Goal: Find specific page/section: Find specific page/section

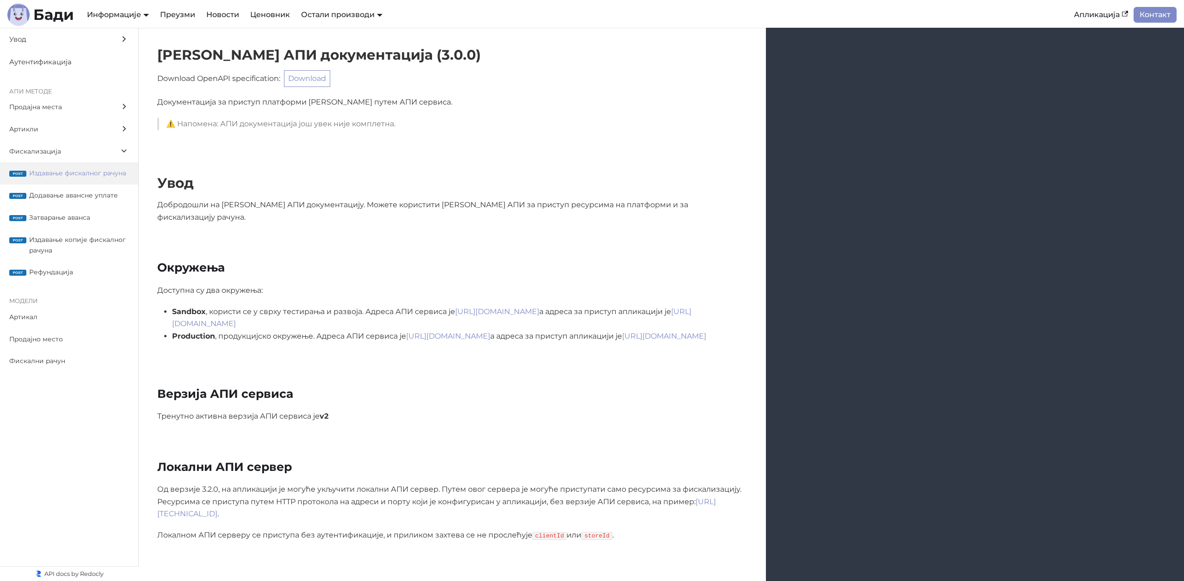
scroll to position [7797, 0]
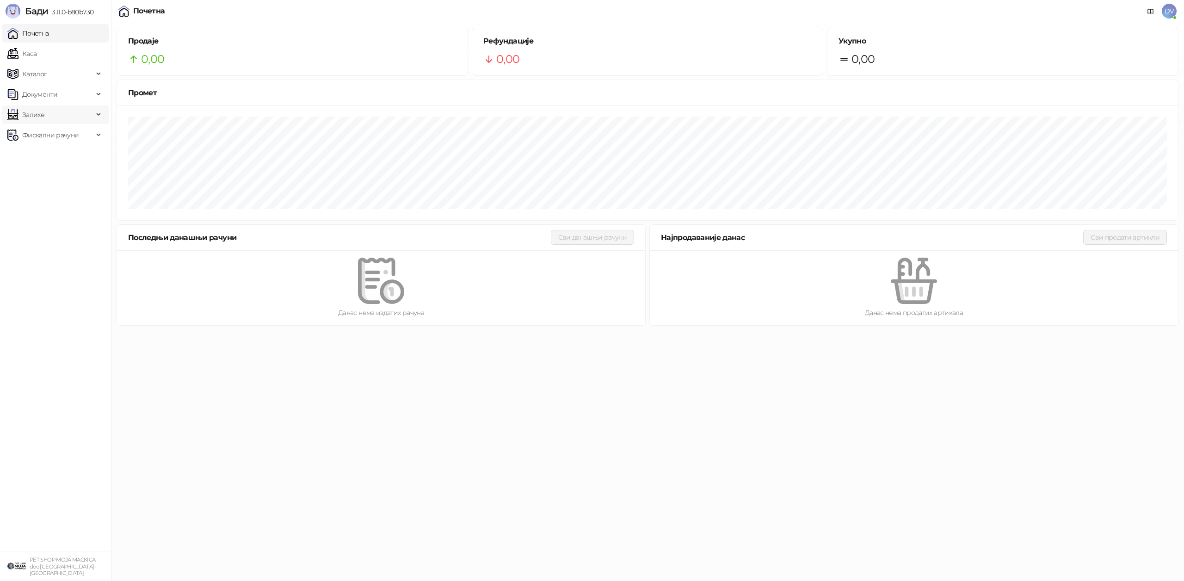
click at [47, 115] on span "Залихе" at bounding box center [50, 114] width 86 height 18
click at [56, 230] on link "Стање залиха" at bounding box center [39, 236] width 57 height 18
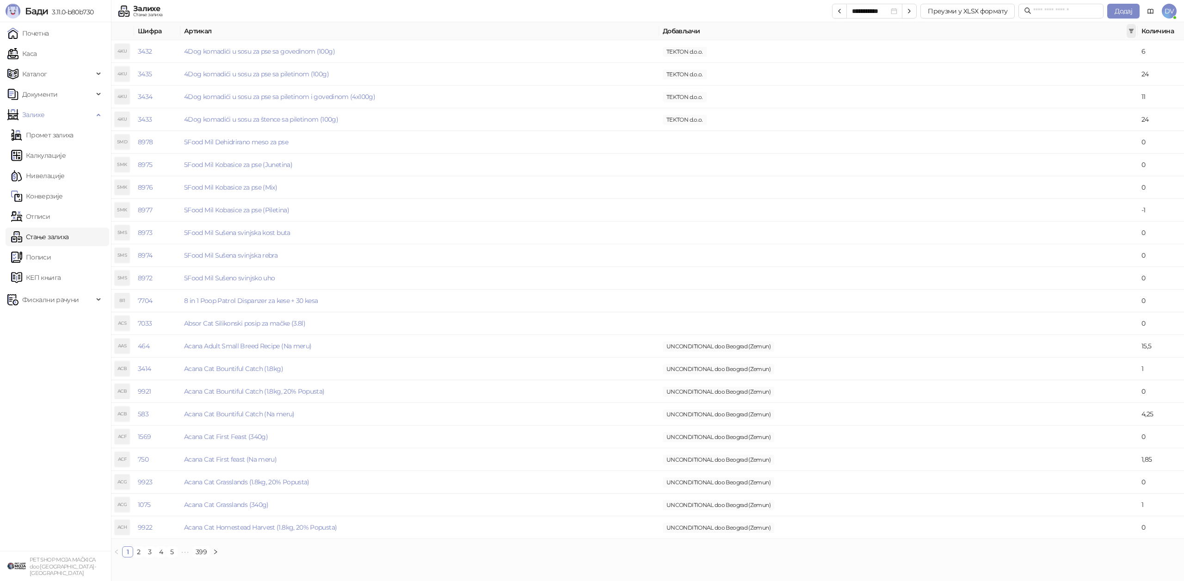
click at [1131, 32] on icon "filter" at bounding box center [1131, 31] width 5 height 5
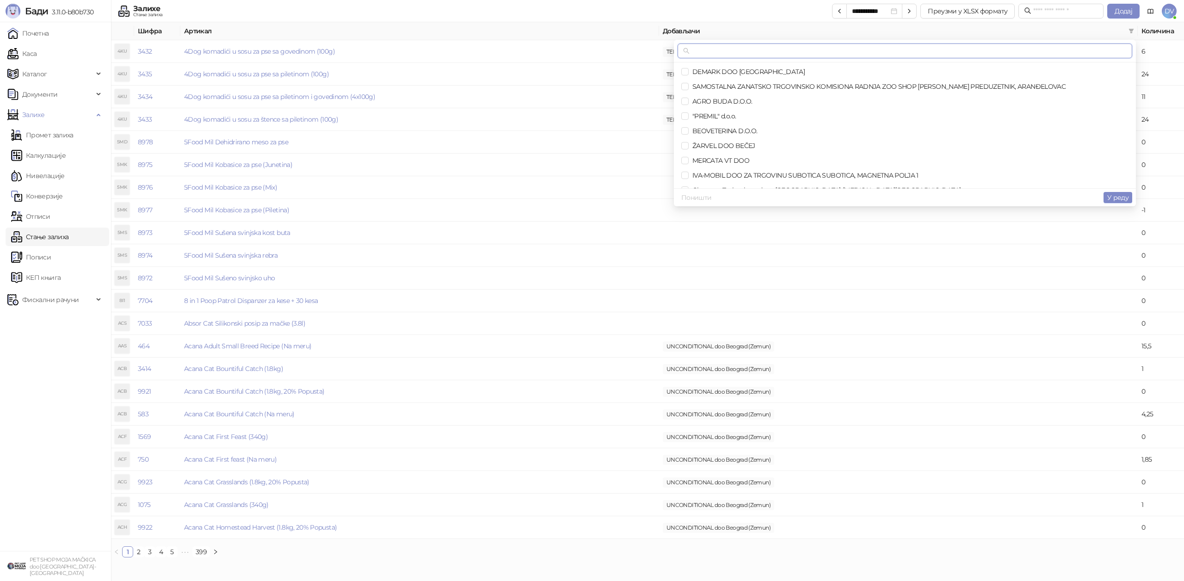
click at [1001, 49] on input "text" at bounding box center [908, 51] width 435 height 10
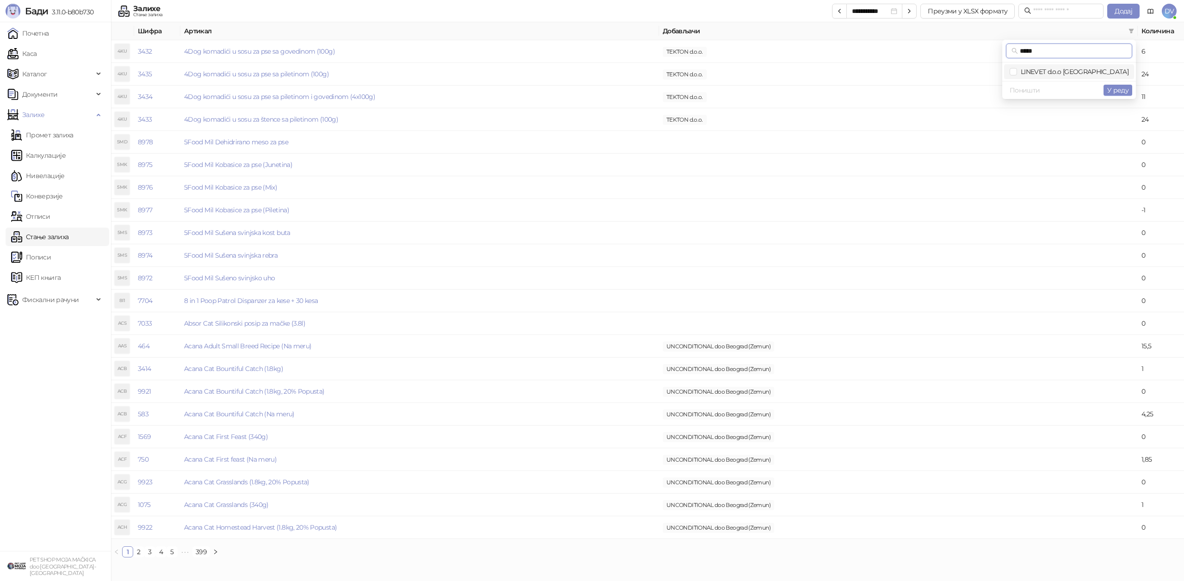
type input "*****"
click at [1054, 67] on span "LINEVET d.o.o Nova Pazova" at bounding box center [1068, 72] width 119 height 10
click at [1112, 88] on span "У реду" at bounding box center [1117, 90] width 21 height 8
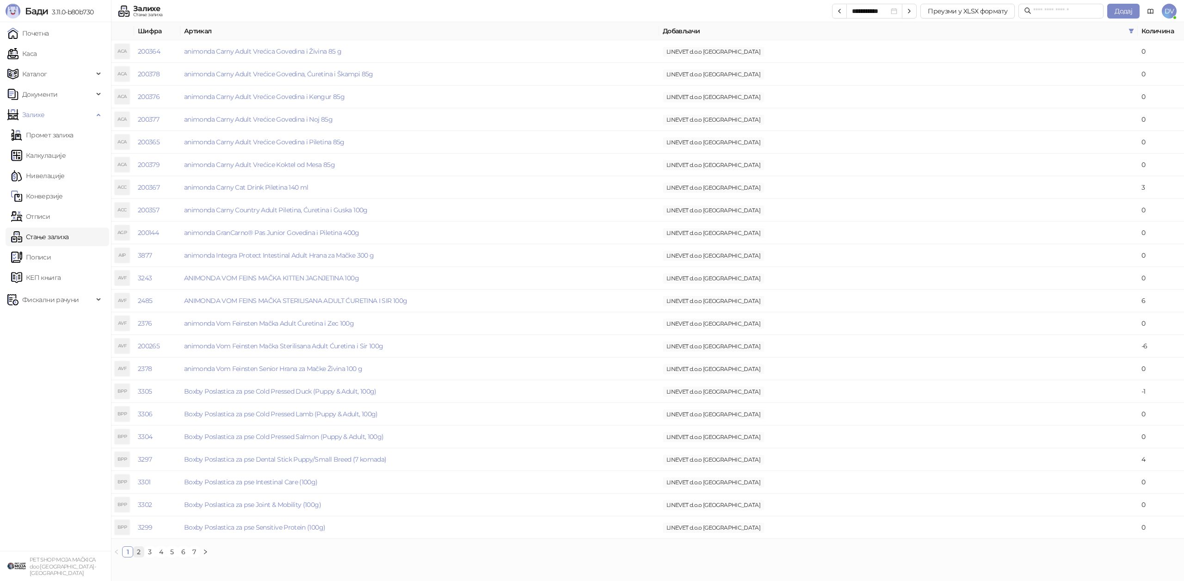
click at [137, 550] on link "2" at bounding box center [139, 552] width 10 height 10
click at [148, 552] on link "3" at bounding box center [150, 552] width 10 height 10
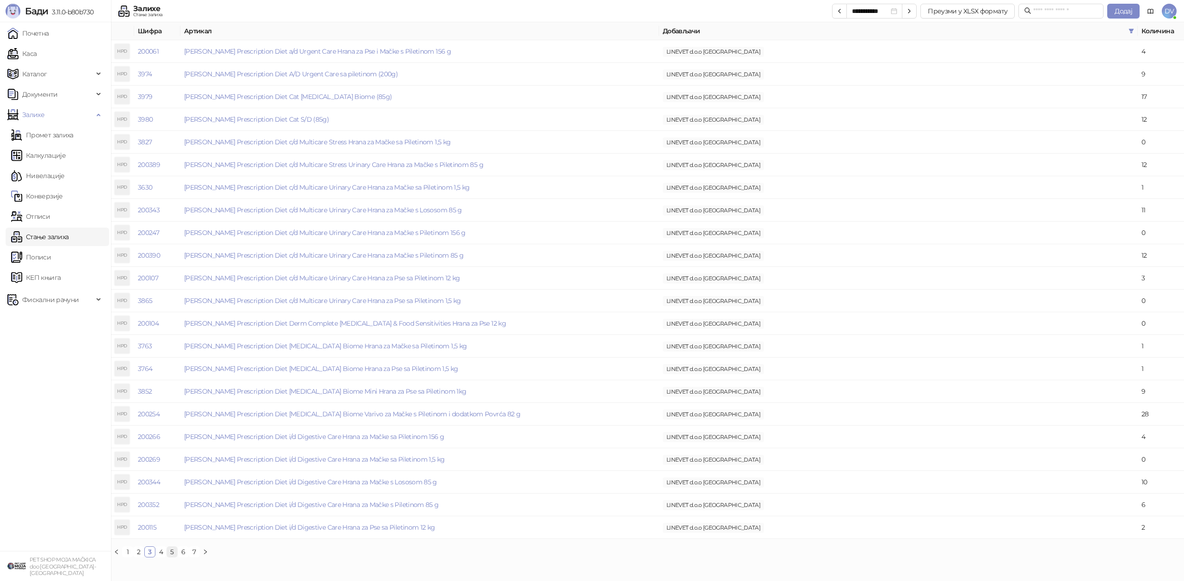
click at [167, 555] on link "5" at bounding box center [172, 552] width 10 height 10
click at [159, 553] on link "4" at bounding box center [161, 552] width 10 height 10
click at [171, 553] on link "5" at bounding box center [172, 552] width 10 height 10
click at [185, 551] on link "6" at bounding box center [183, 552] width 10 height 10
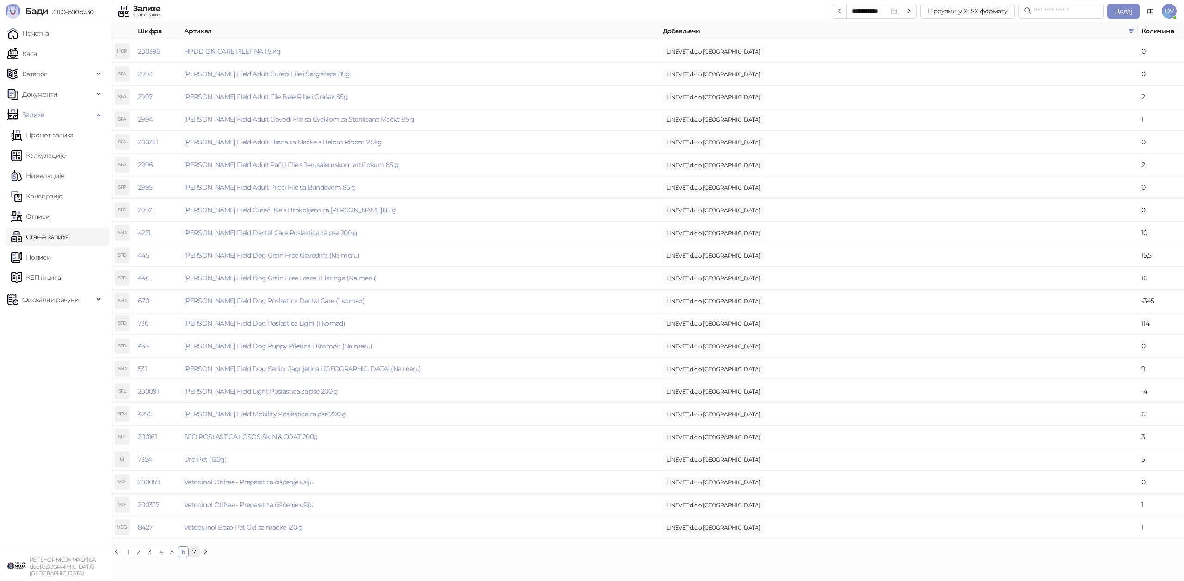
click at [192, 551] on link "7" at bounding box center [194, 552] width 10 height 10
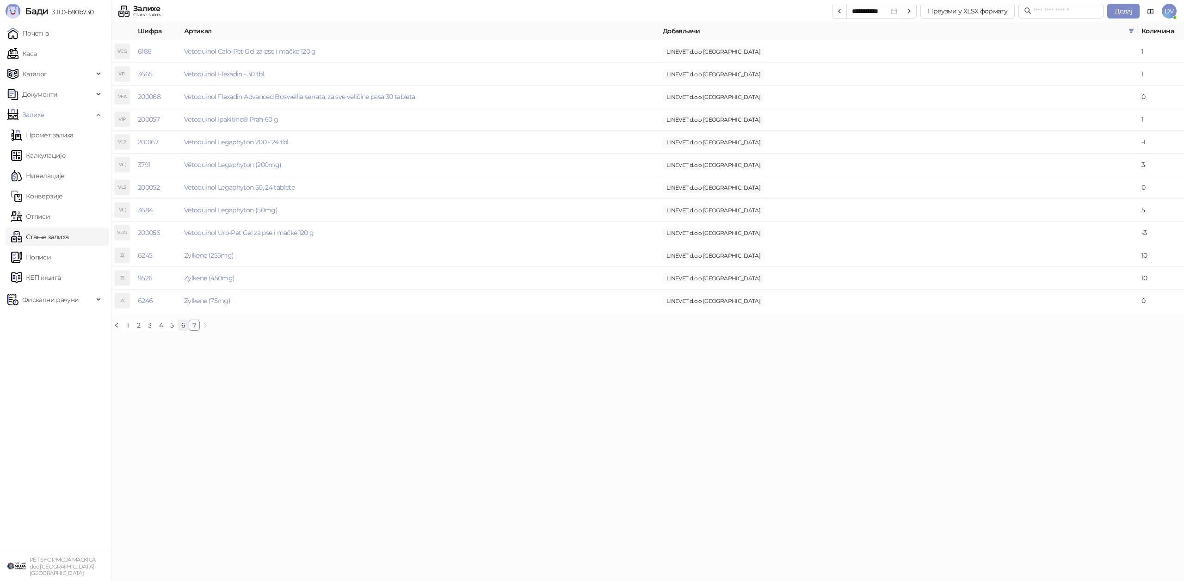
click at [186, 330] on link "6" at bounding box center [183, 325] width 10 height 10
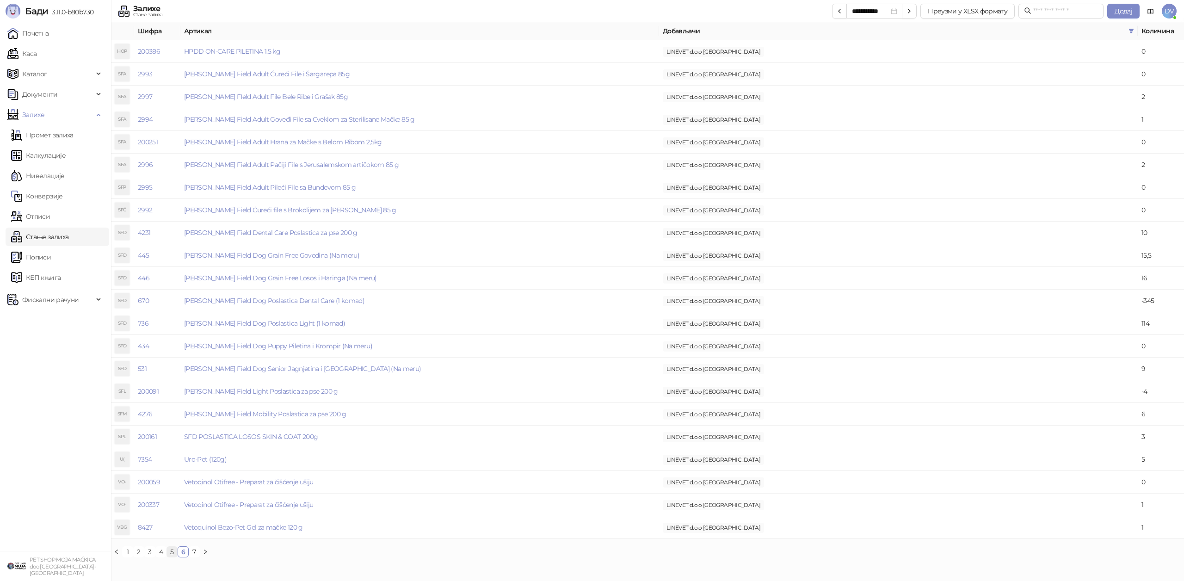
click at [170, 551] on link "5" at bounding box center [172, 552] width 10 height 10
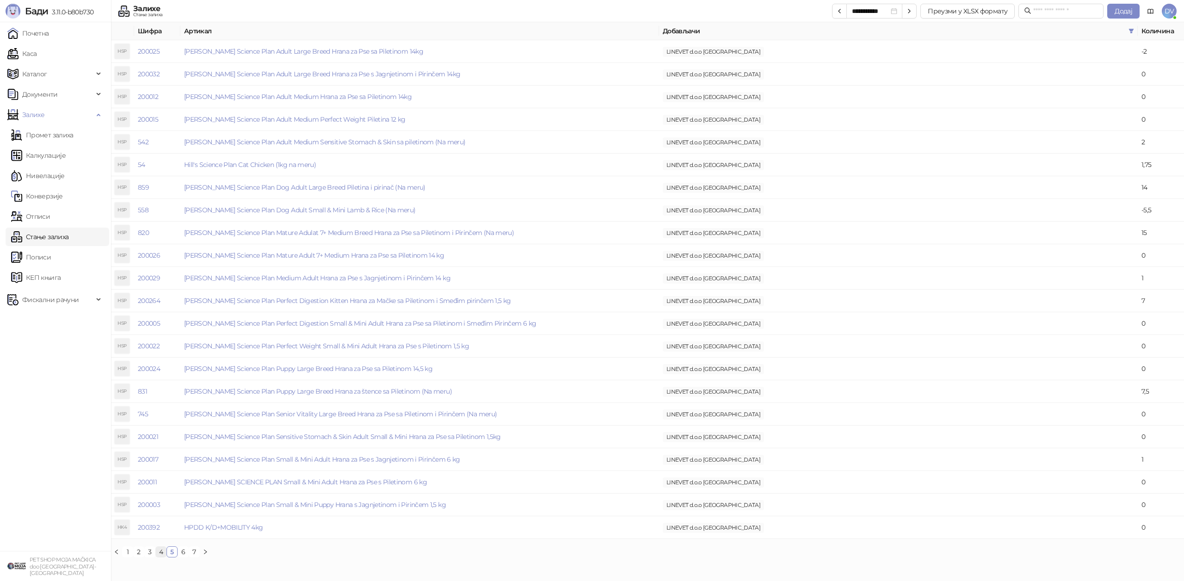
click at [160, 553] on link "4" at bounding box center [161, 552] width 10 height 10
click at [149, 553] on link "3" at bounding box center [150, 552] width 10 height 10
click at [137, 553] on link "2" at bounding box center [139, 552] width 10 height 10
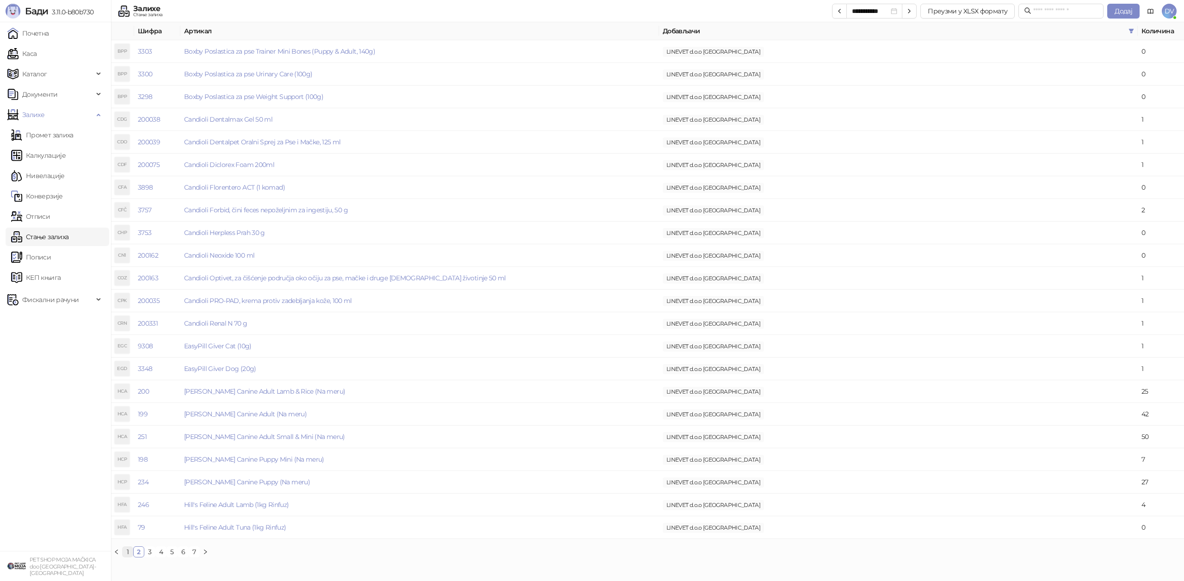
click at [125, 553] on link "1" at bounding box center [128, 552] width 10 height 10
click at [1044, 13] on input "text" at bounding box center [1065, 11] width 65 height 10
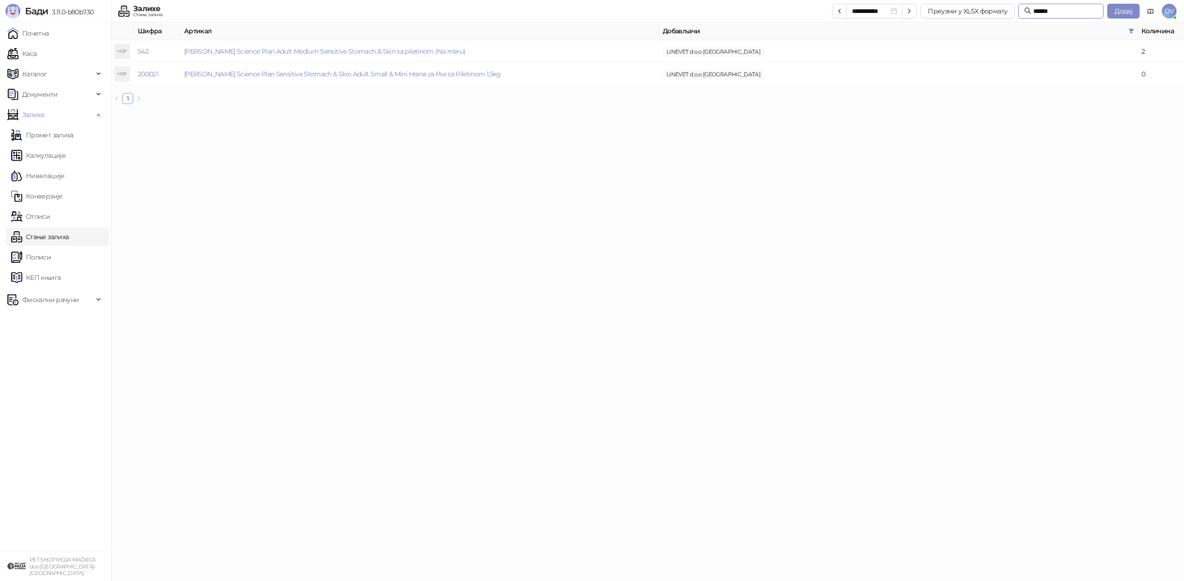
type input "******"
click at [33, 55] on link "Каса" at bounding box center [21, 53] width 29 height 18
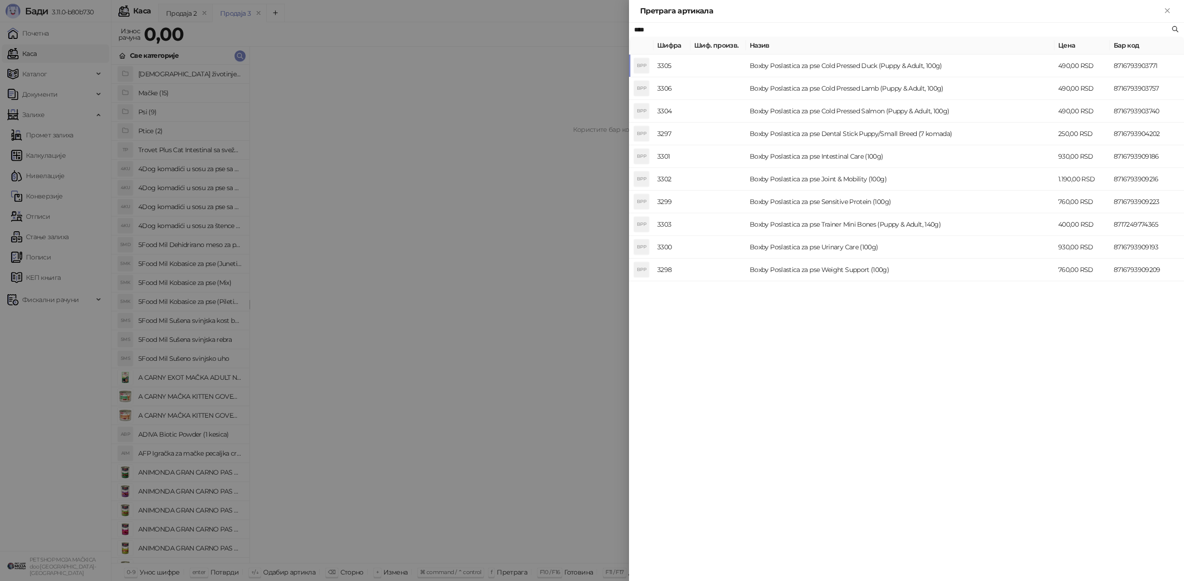
type input "****"
click at [406, 209] on div at bounding box center [592, 290] width 1184 height 581
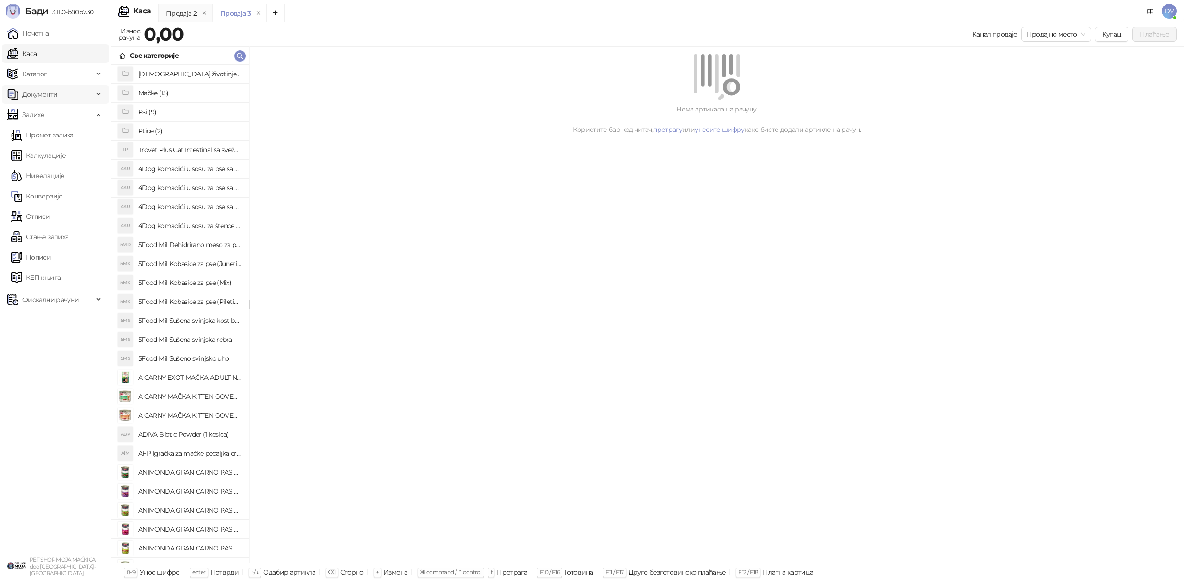
click at [65, 93] on span "Документи" at bounding box center [50, 94] width 86 height 18
click at [58, 111] on link "Улазни документи" at bounding box center [48, 114] width 74 height 18
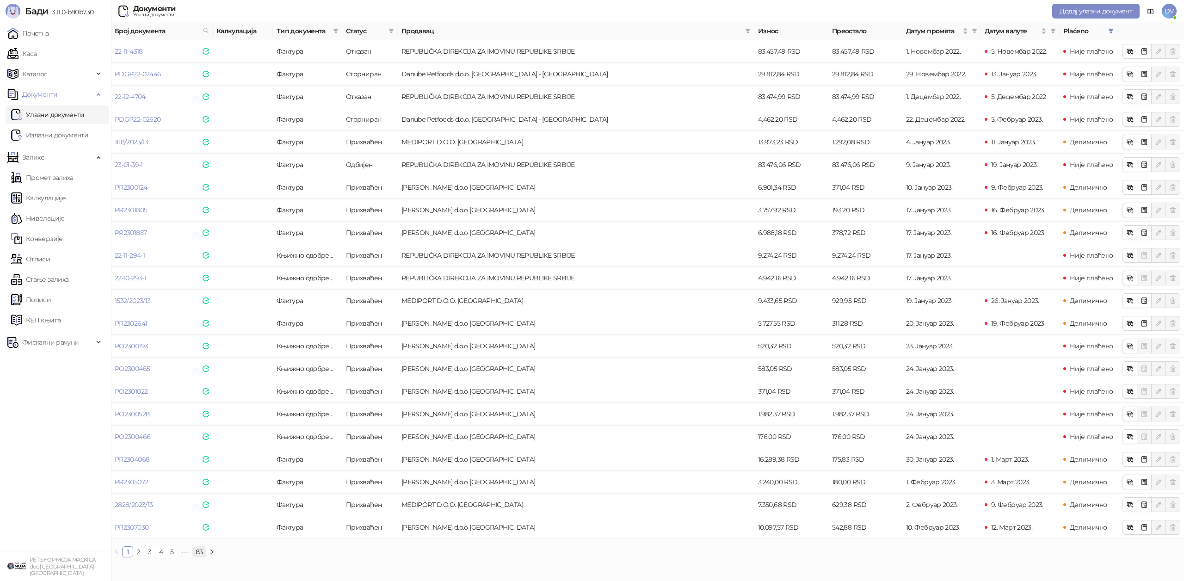
click at [196, 548] on link "83" at bounding box center [199, 552] width 13 height 10
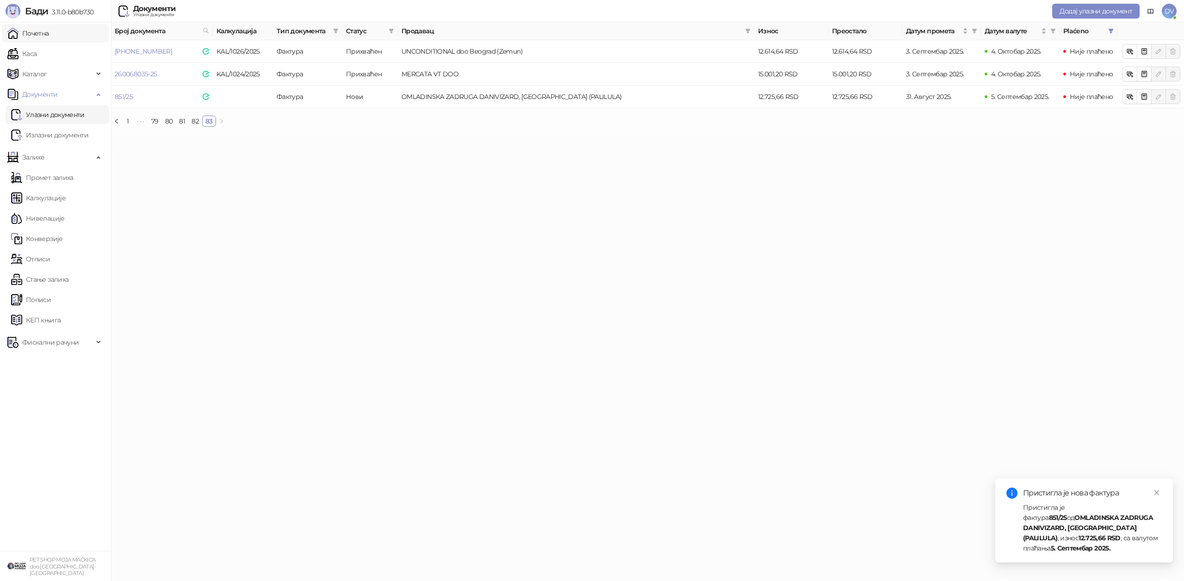
click at [49, 36] on link "Почетна" at bounding box center [28, 33] width 42 height 18
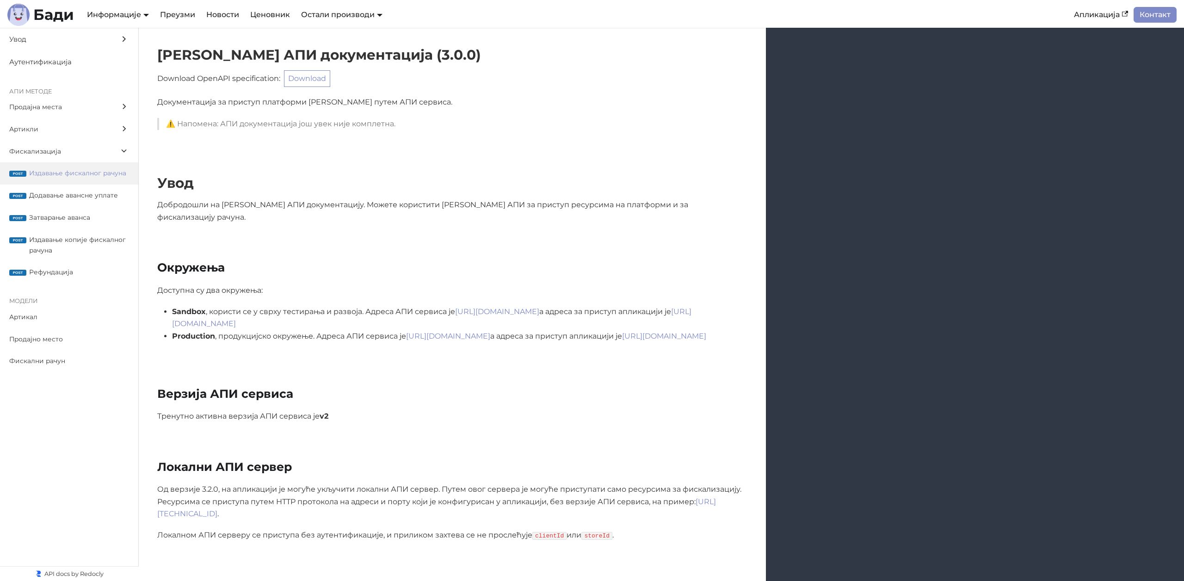
scroll to position [7797, 0]
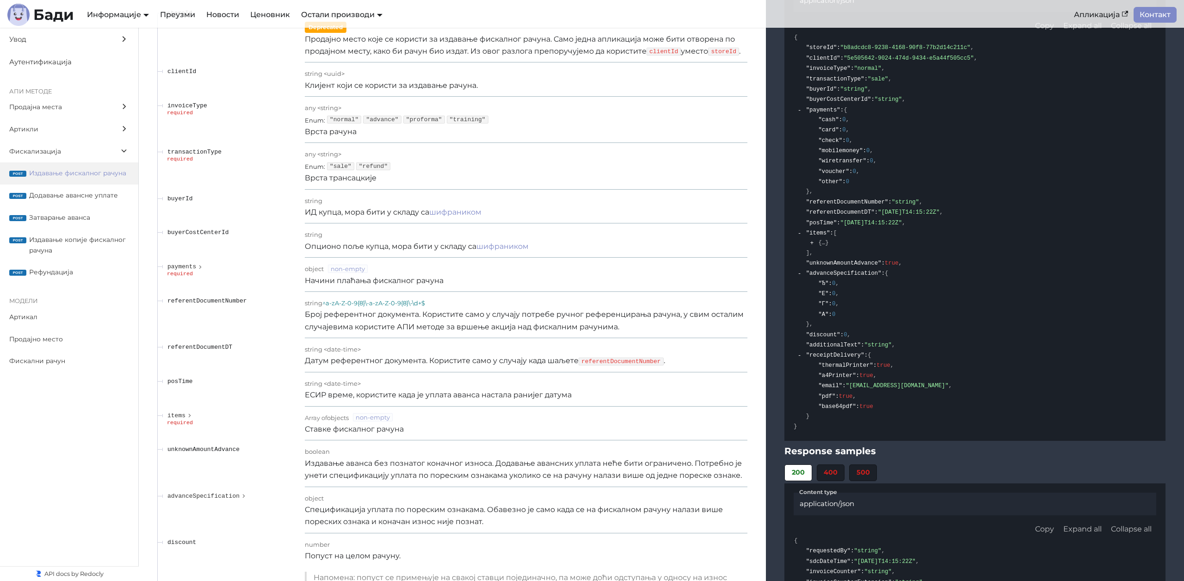
click at [533, 262] on div "object non-empty" at bounding box center [526, 268] width 443 height 12
